Goal: Task Accomplishment & Management: Manage account settings

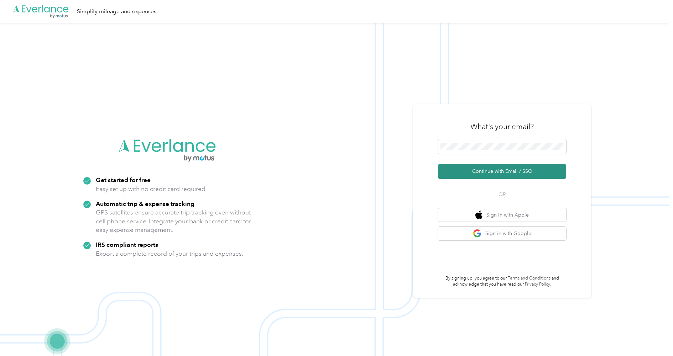
click at [507, 164] on button "Continue with Email / SSO" at bounding box center [502, 171] width 128 height 15
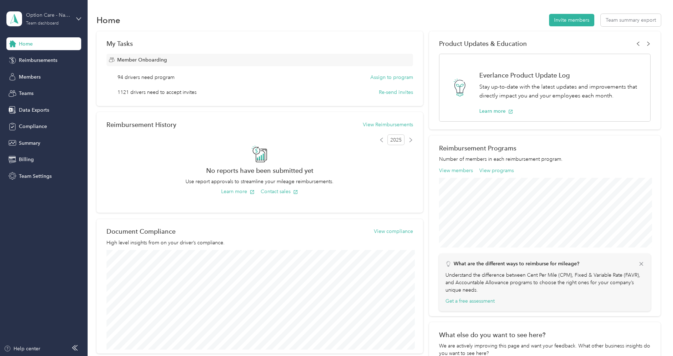
click at [43, 22] on div "Team dashboard" at bounding box center [42, 23] width 33 height 4
click at [38, 88] on div "Log out" at bounding box center [26, 90] width 27 height 7
